Goal: Transaction & Acquisition: Register for event/course

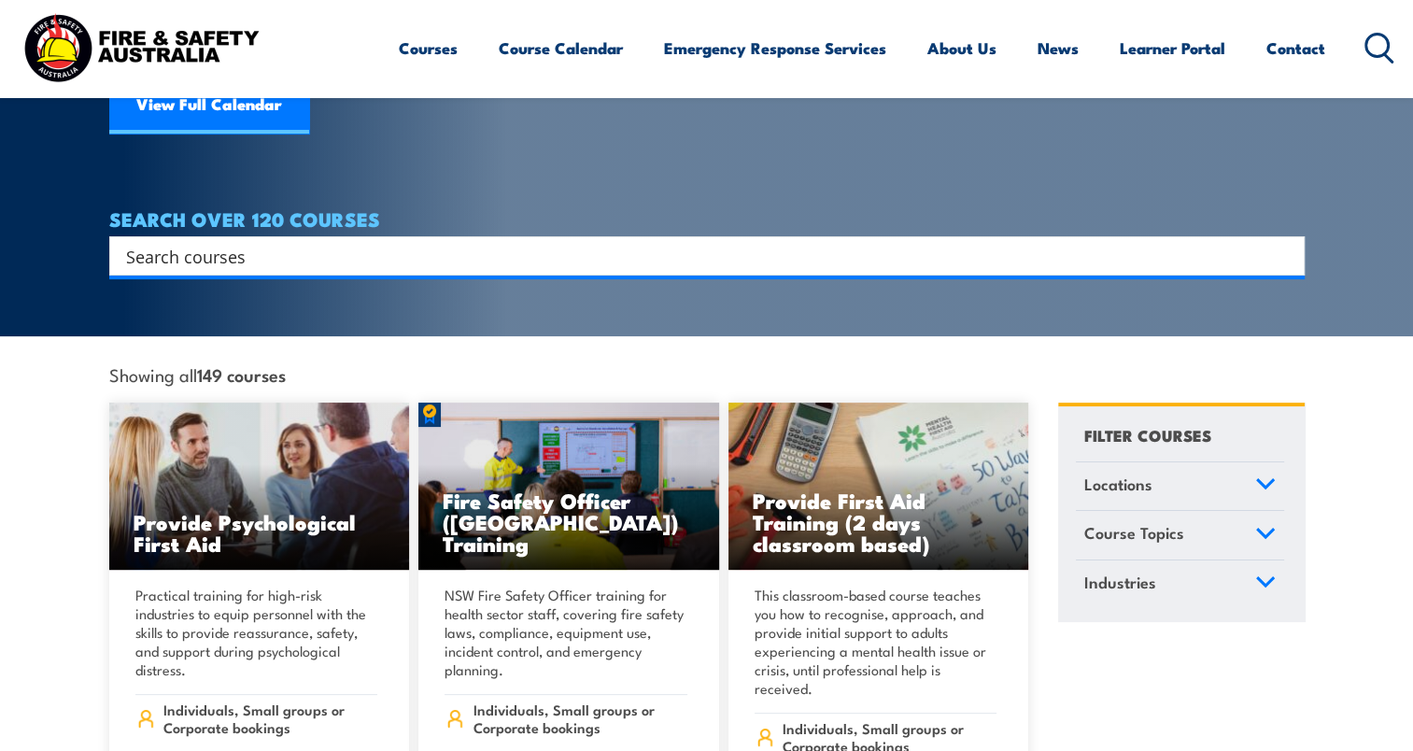
click at [569, 242] on input "Search input" at bounding box center [695, 256] width 1138 height 28
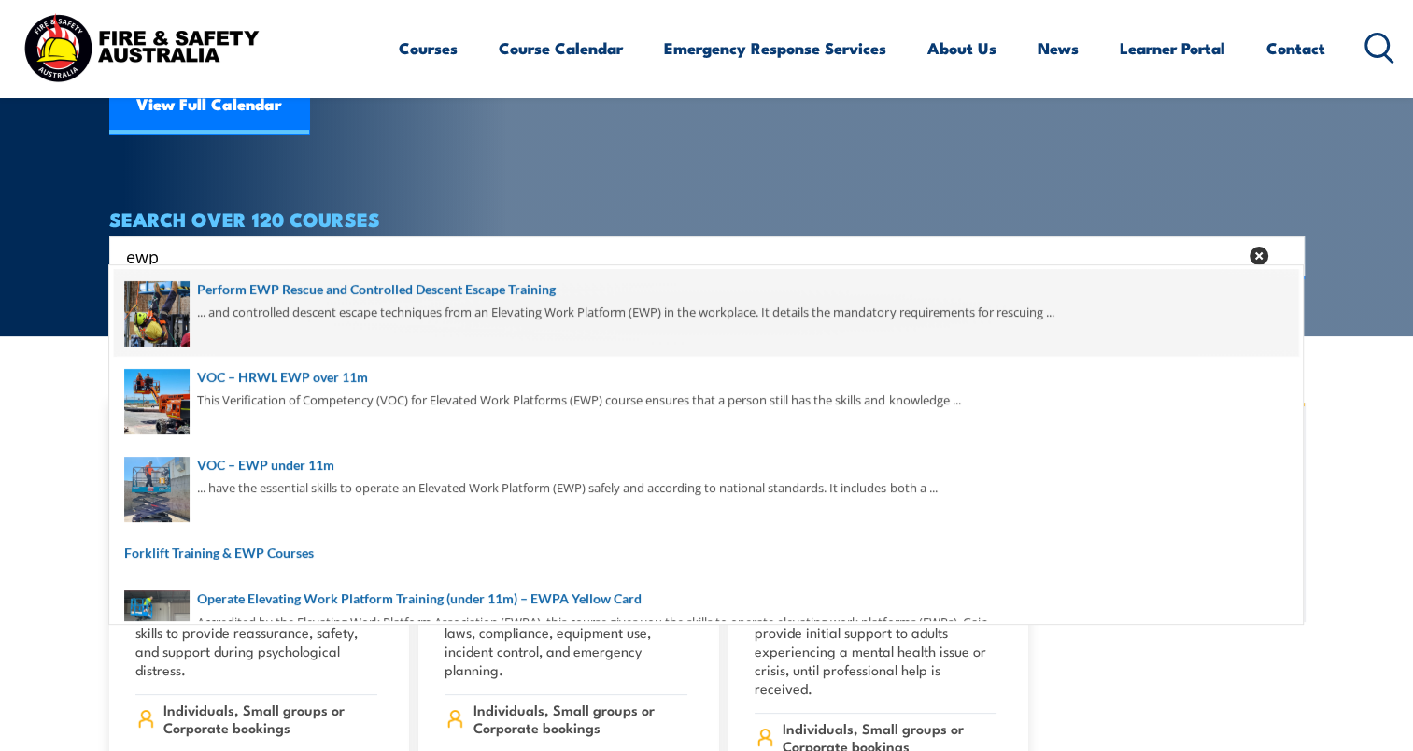
type input "ewp"
click at [488, 284] on span at bounding box center [706, 313] width 1184 height 88
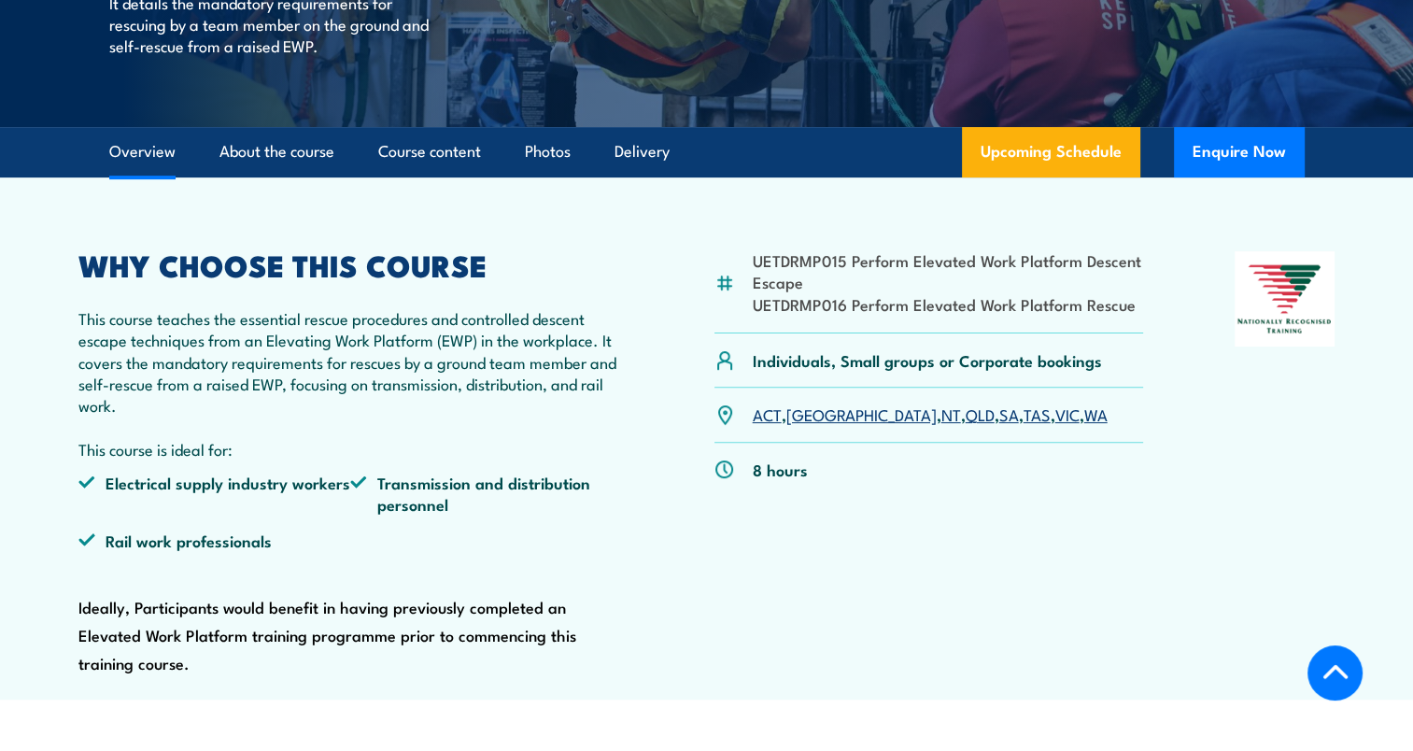
scroll to position [560, 0]
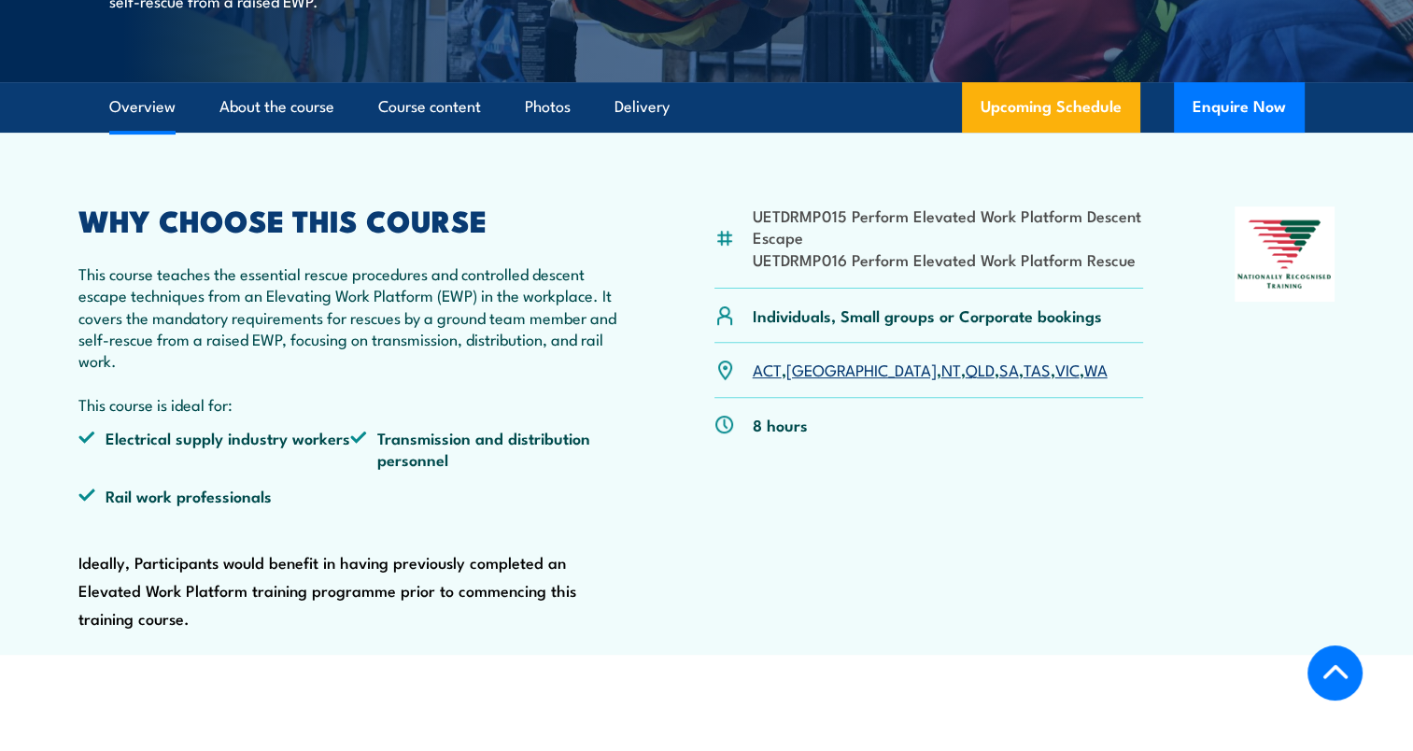
click at [1085, 371] on link "WA" at bounding box center [1096, 369] width 23 height 22
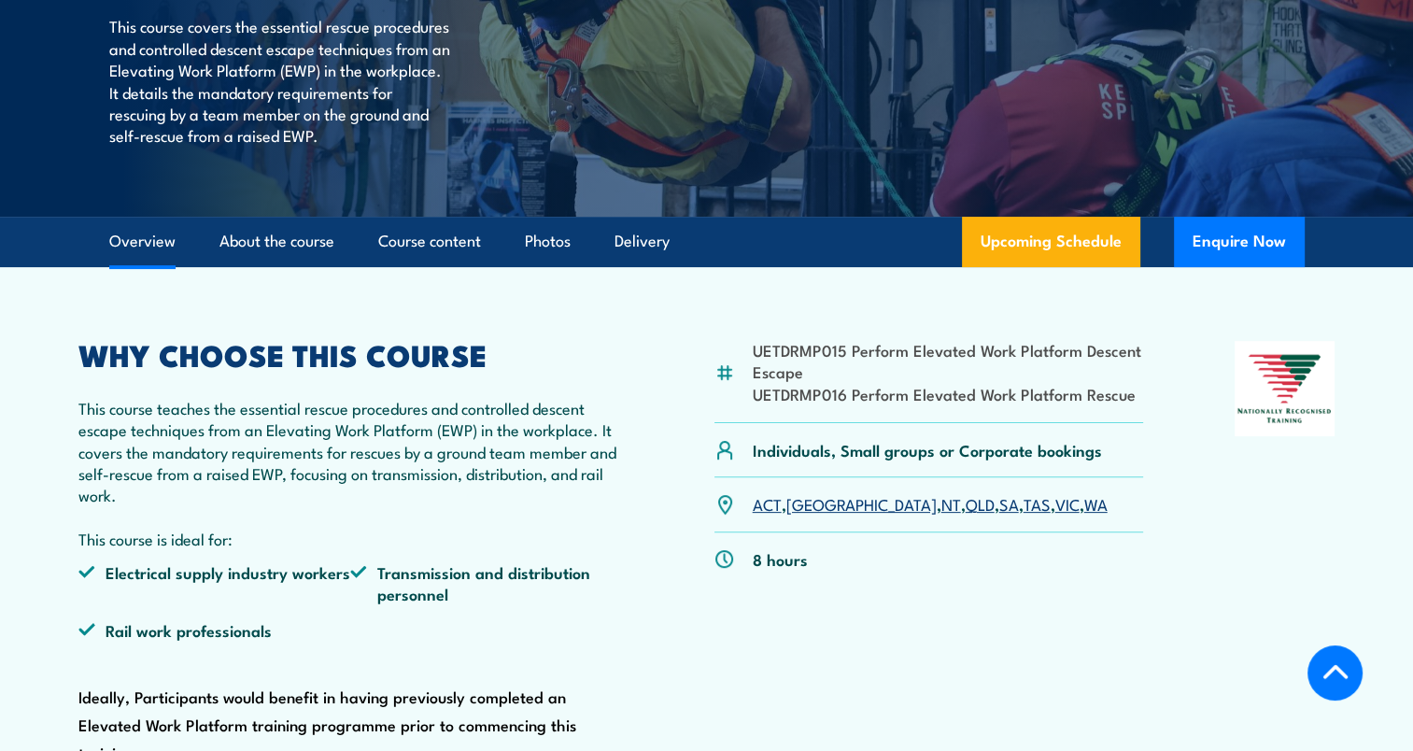
scroll to position [512, 0]
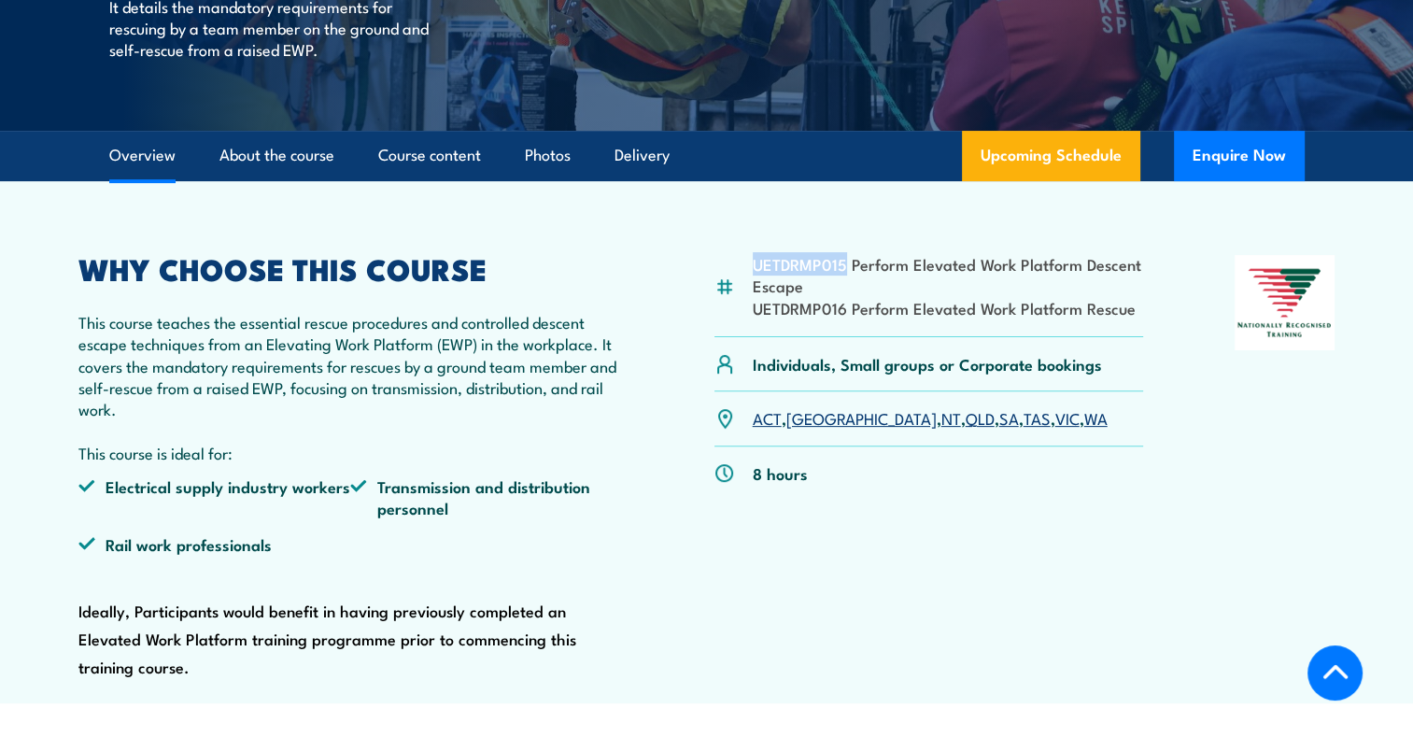
drag, startPoint x: 752, startPoint y: 266, endPoint x: 844, endPoint y: 262, distance: 92.6
click at [844, 262] on li "UETDRMP015 Perform Elevated Work Platform Descent Escape" at bounding box center [948, 275] width 391 height 44
drag, startPoint x: 844, startPoint y: 262, endPoint x: 818, endPoint y: 264, distance: 26.3
copy li "UETDRMP015"
